Goal: Go to known website: Go to known website

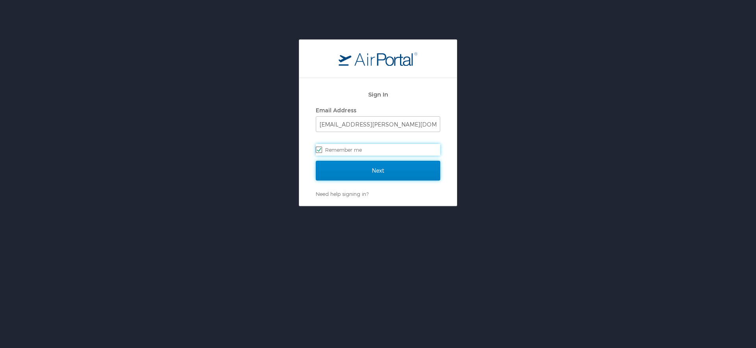
click at [356, 161] on input "Next" at bounding box center [378, 171] width 124 height 20
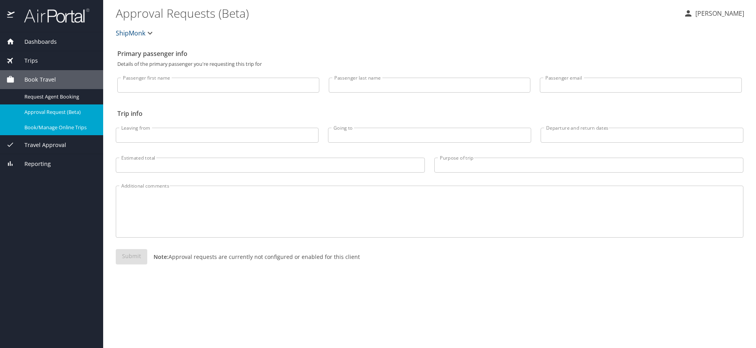
click at [32, 124] on span "Book/Manage Online Trips" at bounding box center [58, 127] width 69 height 7
